Goal: Transaction & Acquisition: Download file/media

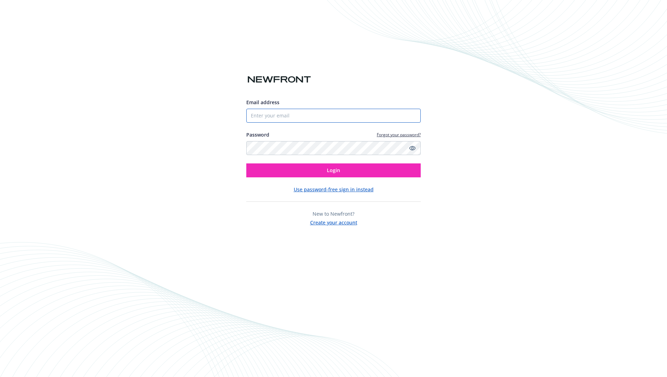
drag, startPoint x: 279, startPoint y: 119, endPoint x: 293, endPoint y: 120, distance: 13.6
click at [279, 118] on input "Email address" at bounding box center [333, 116] width 174 height 14
type input "[EMAIL_ADDRESS][DOMAIN_NAME]"
click at [299, 171] on button "Login" at bounding box center [333, 171] width 174 height 14
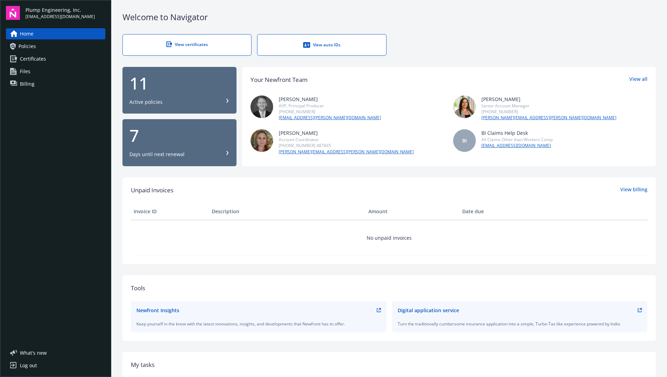
click at [157, 46] on div "View certificates" at bounding box center [187, 45] width 100 height 6
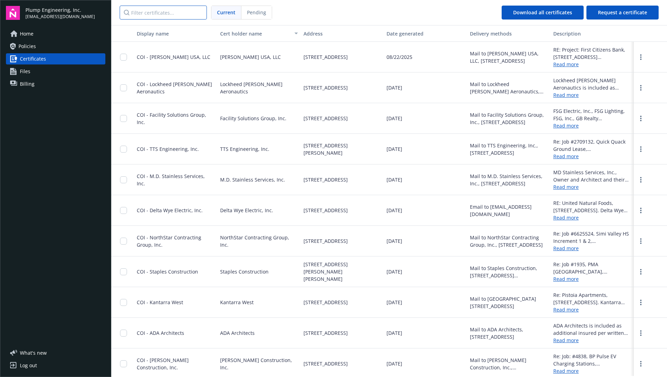
click at [152, 11] on input "Filter certificates..." at bounding box center [163, 13] width 87 height 14
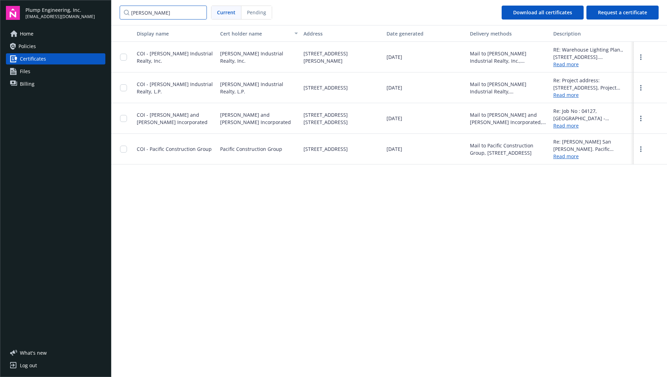
drag, startPoint x: 155, startPoint y: 13, endPoint x: 118, endPoint y: 14, distance: 37.7
click at [118, 14] on nav "[PERSON_NAME] Current Pending Download all certificates Request a certificate" at bounding box center [389, 12] width 556 height 25
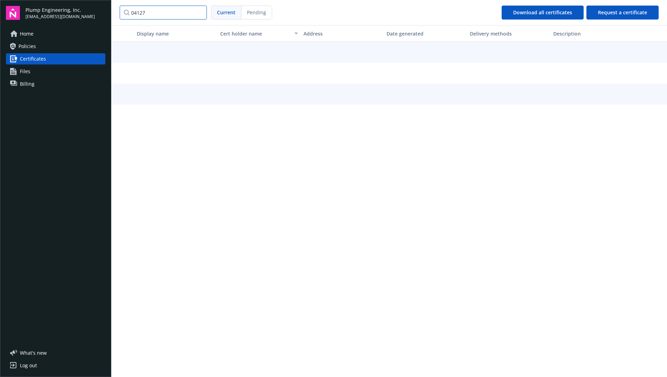
type input "04127"
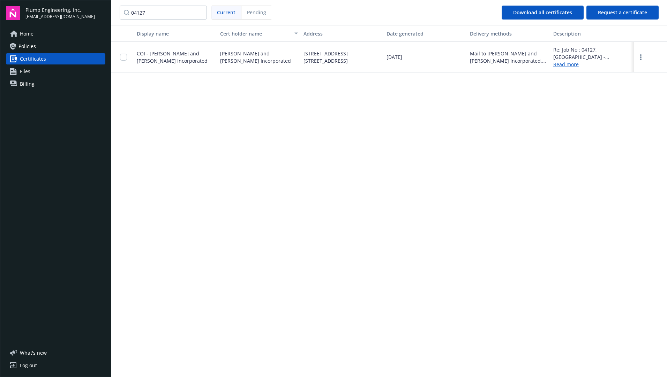
click at [229, 58] on span "[PERSON_NAME] and [PERSON_NAME] Incorporated" at bounding box center [259, 57] width 78 height 15
click at [162, 55] on span "COI - [PERSON_NAME] and [PERSON_NAME] Incorporated" at bounding box center [172, 57] width 71 height 14
drag, startPoint x: 162, startPoint y: 55, endPoint x: 123, endPoint y: 59, distance: 38.9
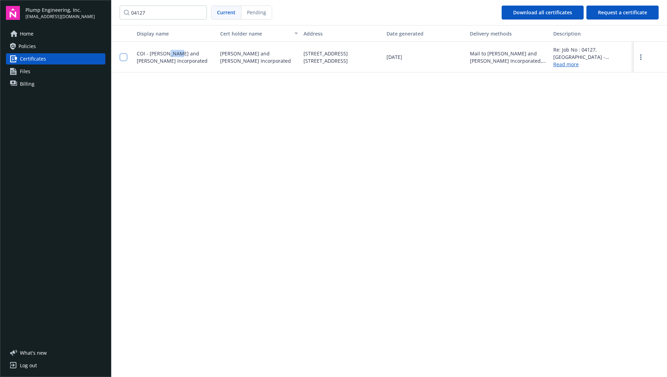
click at [123, 59] on input "checkbox" at bounding box center [123, 57] width 7 height 7
click at [343, 364] on button "Download certificates" at bounding box center [316, 362] width 75 height 14
